Goal: Navigation & Orientation: Find specific page/section

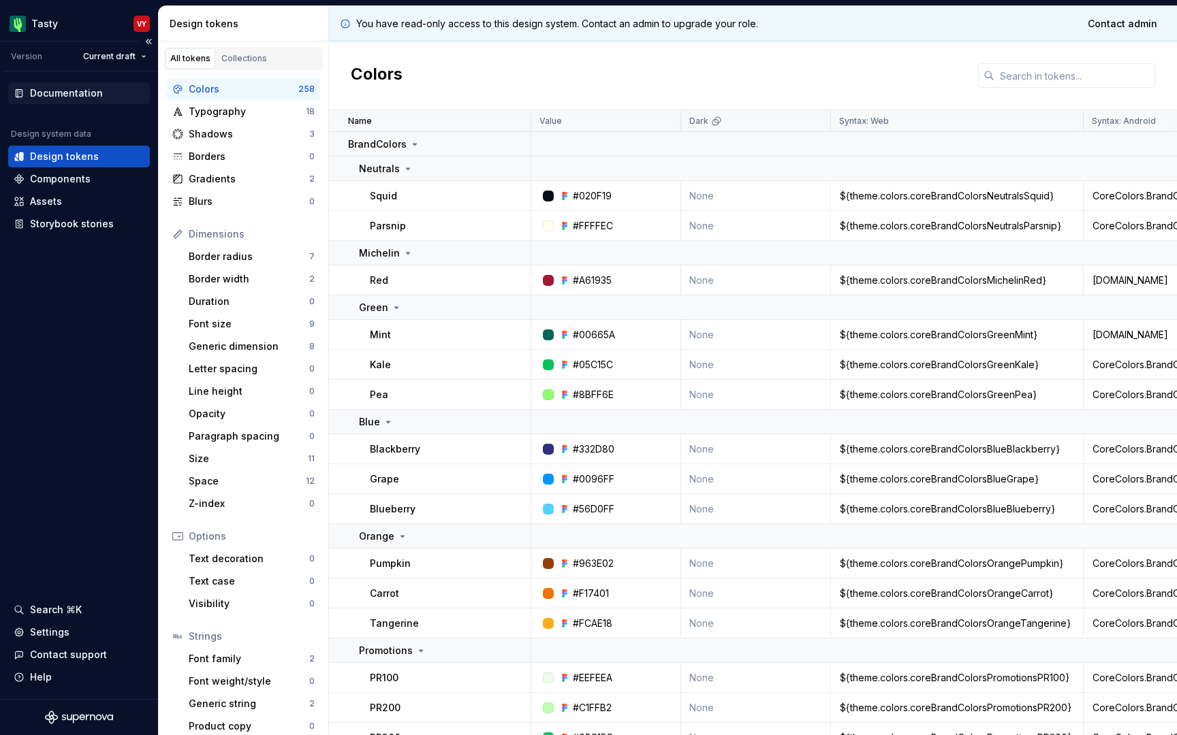
click at [71, 90] on div "Documentation" at bounding box center [66, 93] width 73 height 14
click at [89, 93] on div "Documentation" at bounding box center [66, 93] width 73 height 14
click at [40, 181] on div "Components" at bounding box center [60, 179] width 61 height 14
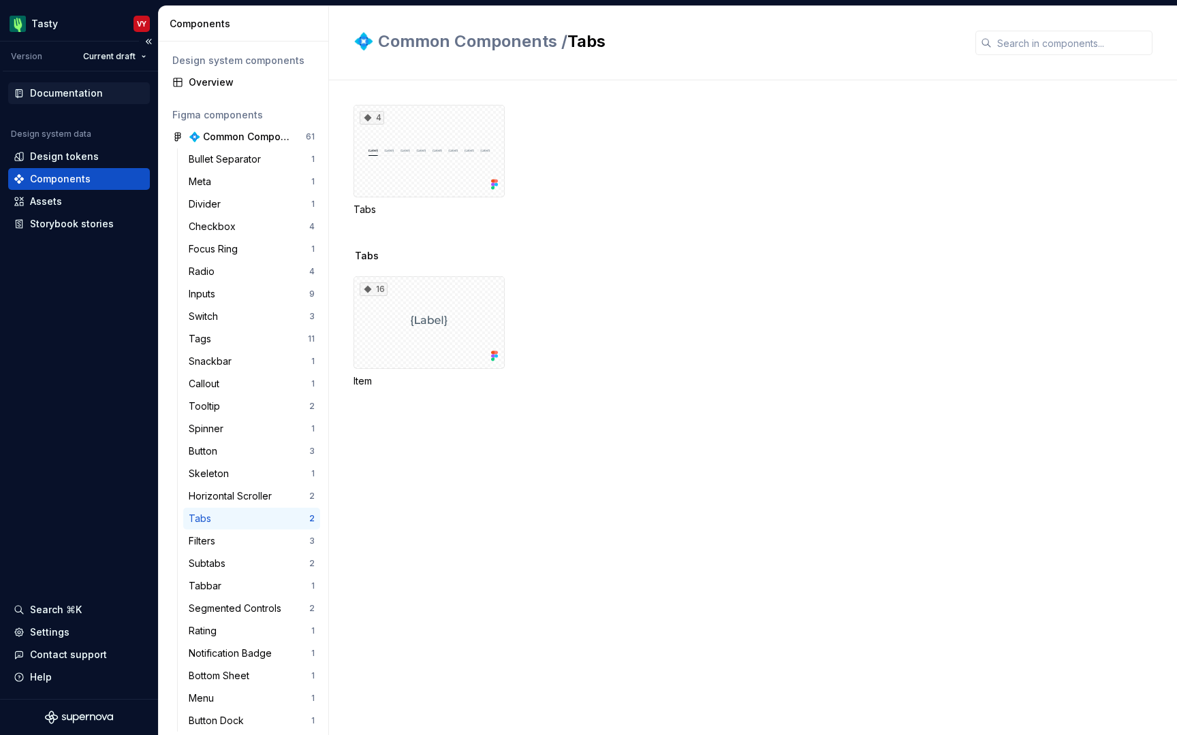
click at [85, 93] on div "Documentation" at bounding box center [66, 93] width 73 height 14
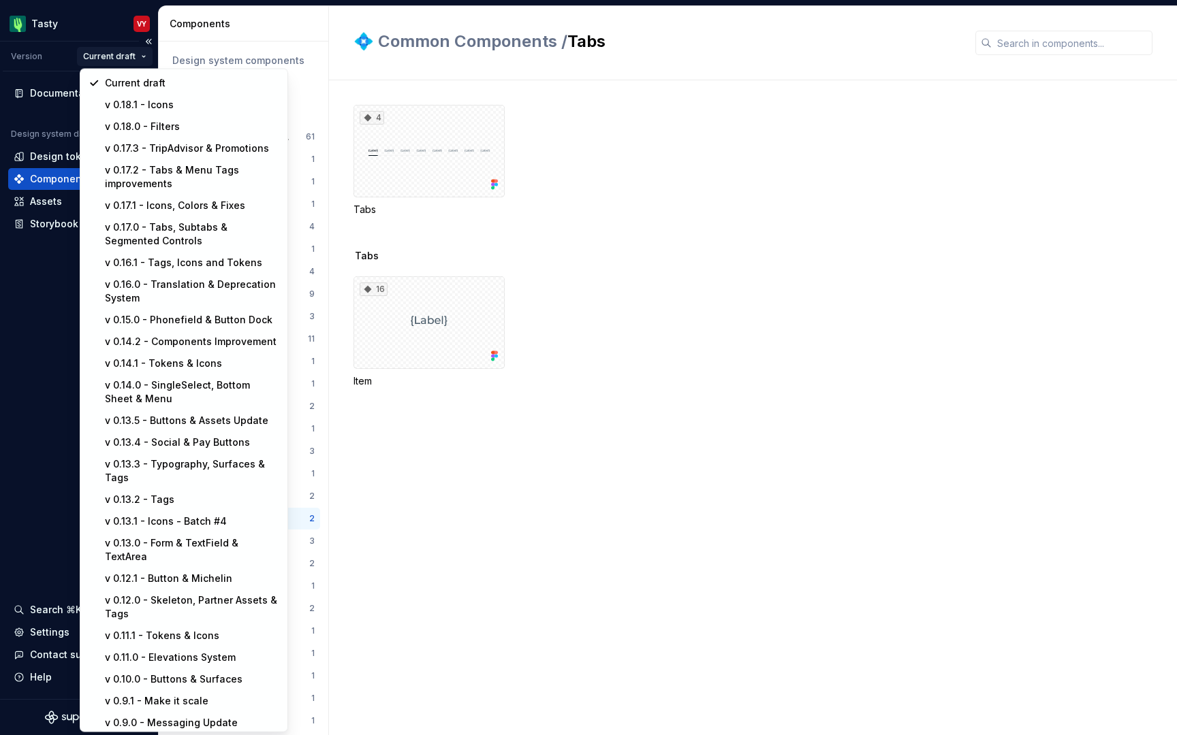
click at [132, 56] on html "Tasty VY Version Current draft Documentation Design system data Design tokens C…" at bounding box center [588, 367] width 1177 height 735
click at [163, 107] on div "v 0.18.1 - Icons" at bounding box center [191, 105] width 174 height 14
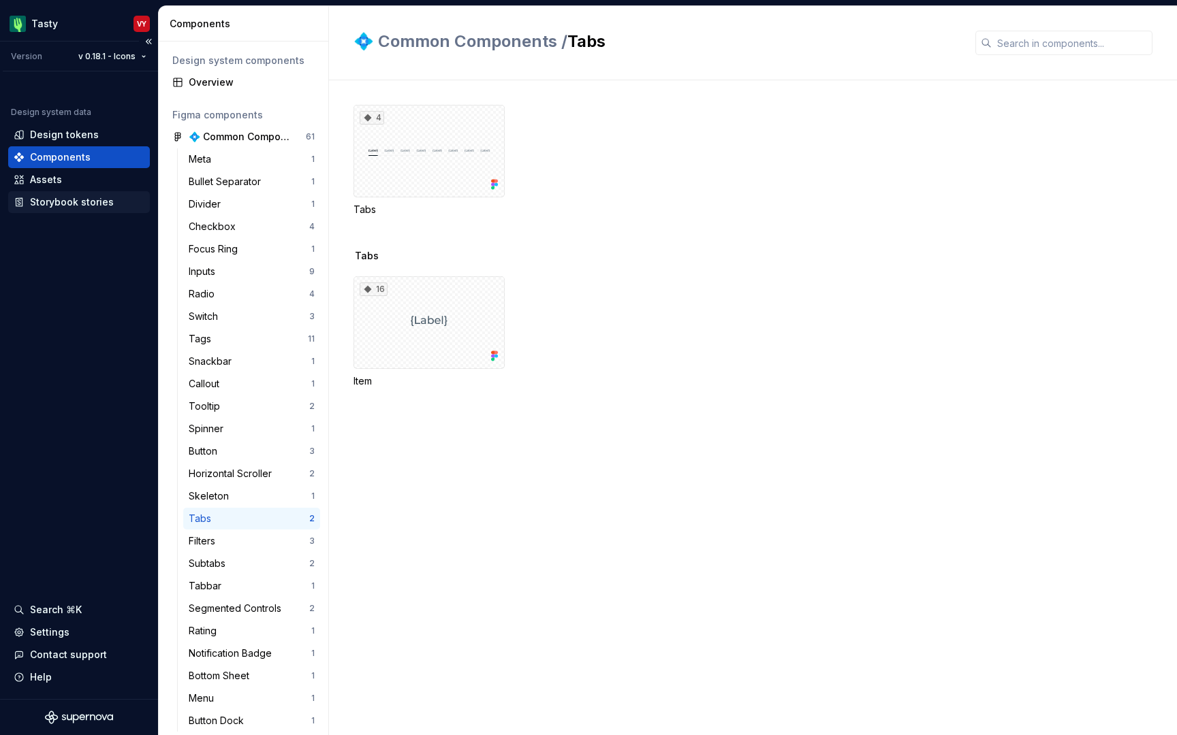
click at [71, 197] on div "Storybook stories" at bounding box center [72, 202] width 84 height 14
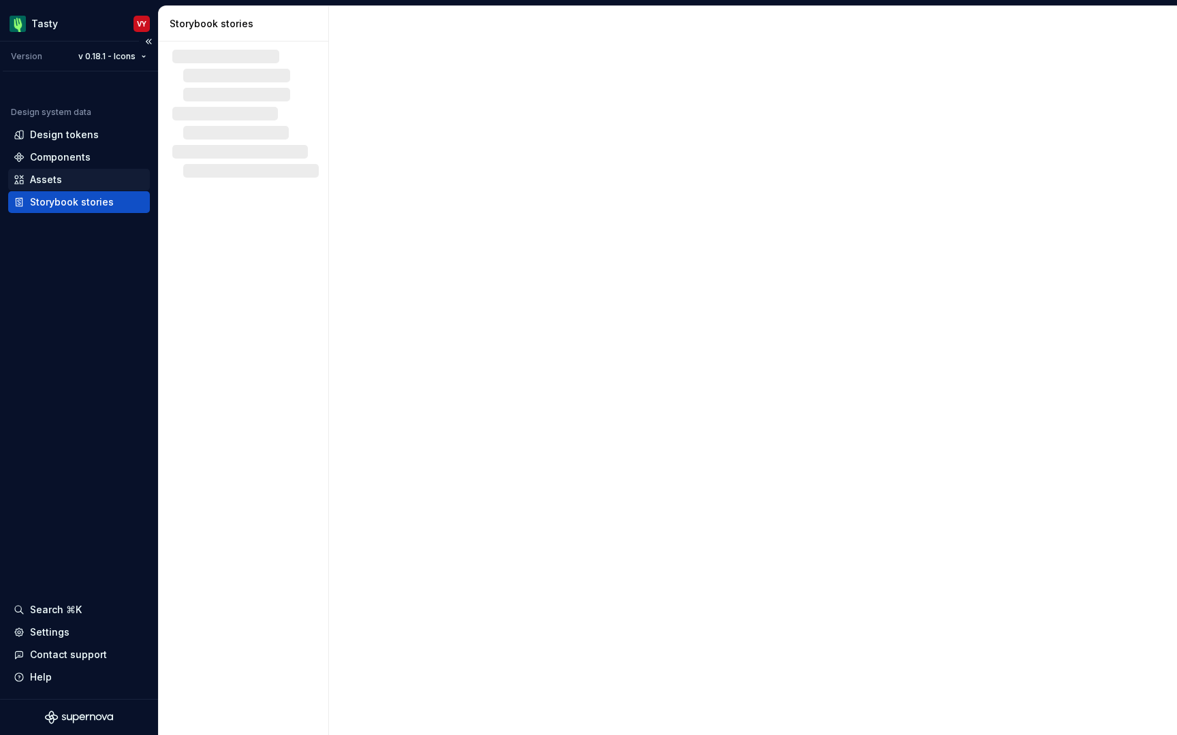
click at [61, 180] on div "Assets" at bounding box center [79, 180] width 131 height 14
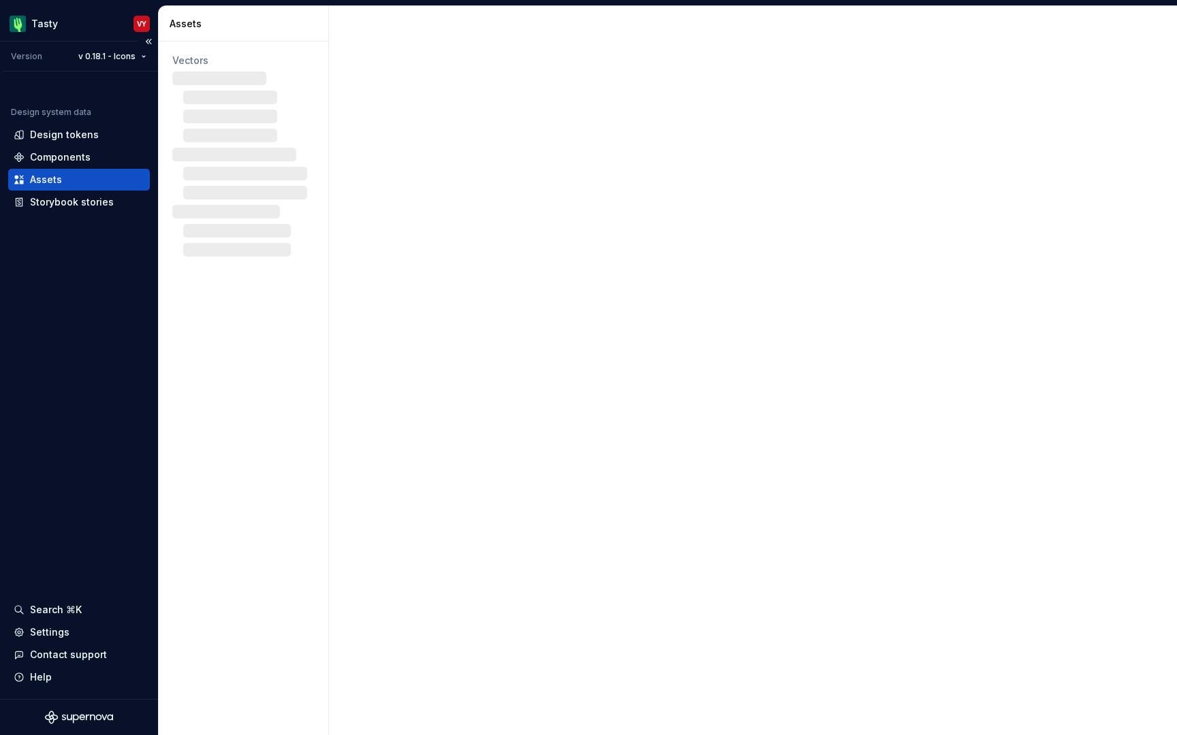
click at [82, 78] on div "Design system data Design tokens Components Assets Storybook stories Search ⌘K …" at bounding box center [79, 385] width 158 height 628
